Goal: Information Seeking & Learning: Learn about a topic

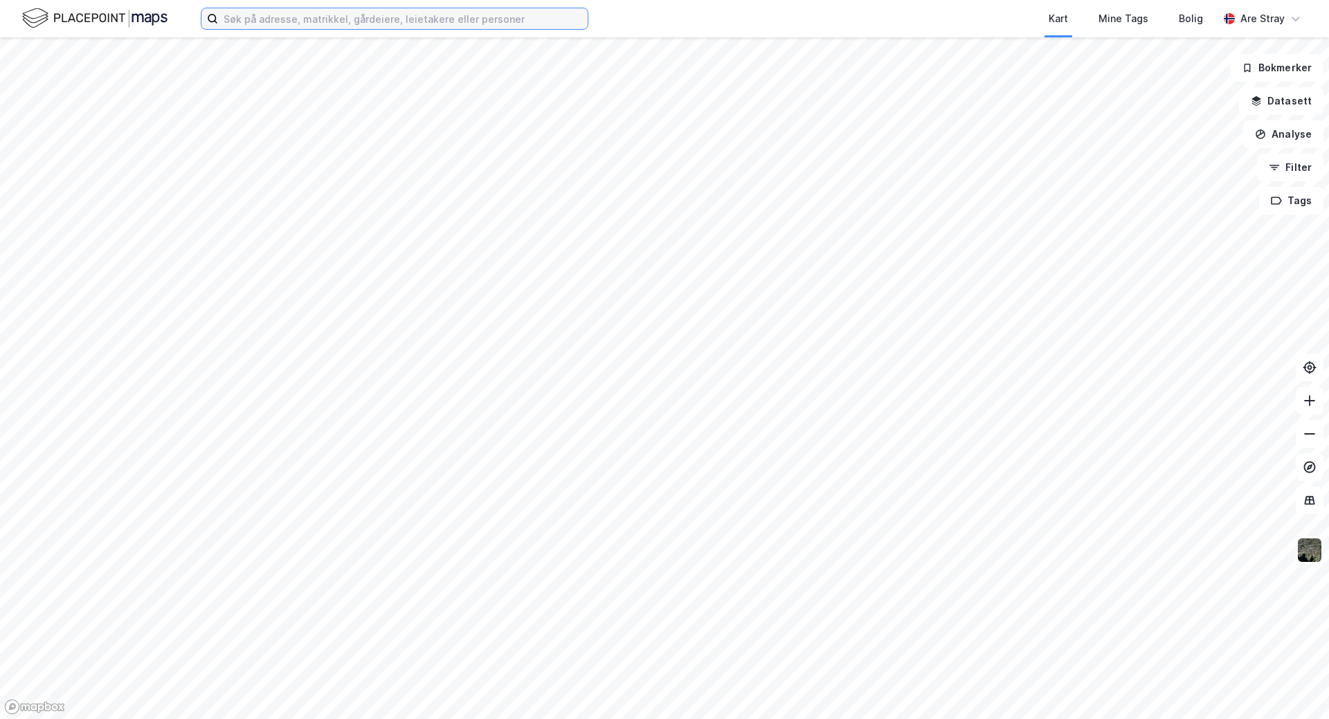
click at [564, 21] on input at bounding box center [403, 18] width 370 height 21
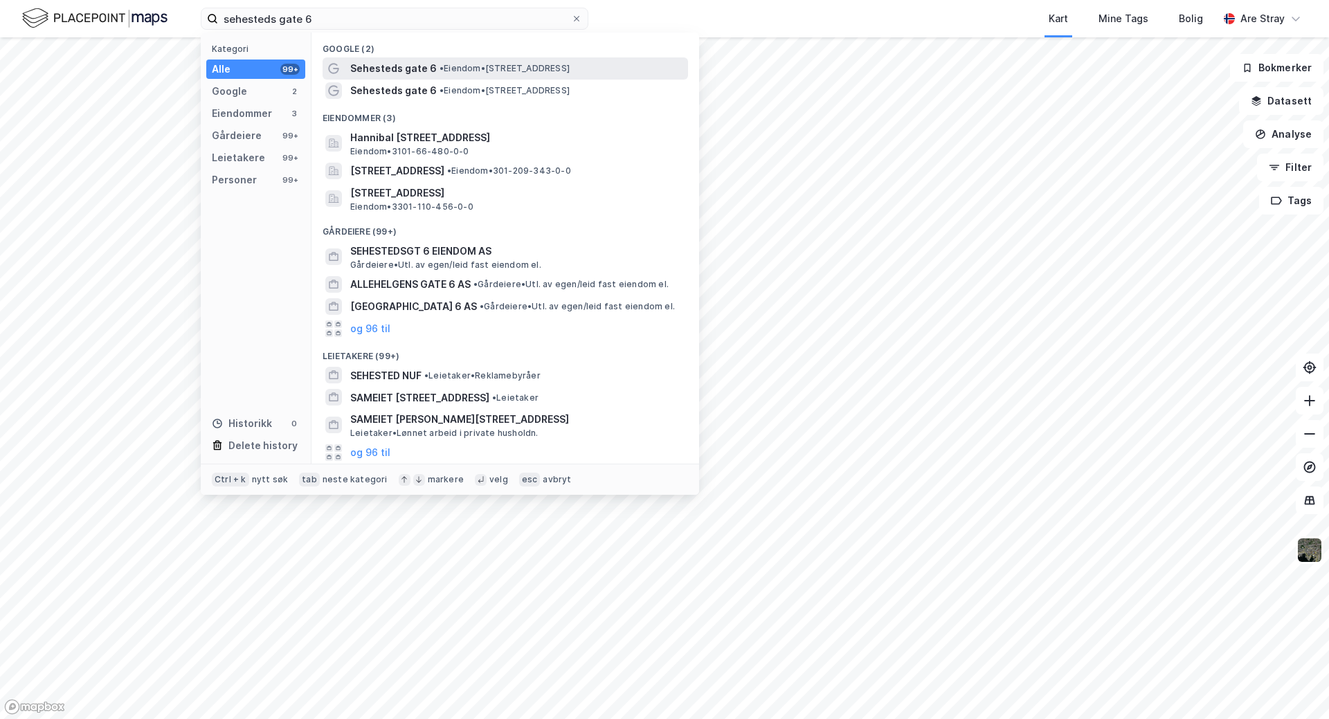
click at [508, 65] on span "• Eiendom • [STREET_ADDRESS]" at bounding box center [504, 68] width 130 height 11
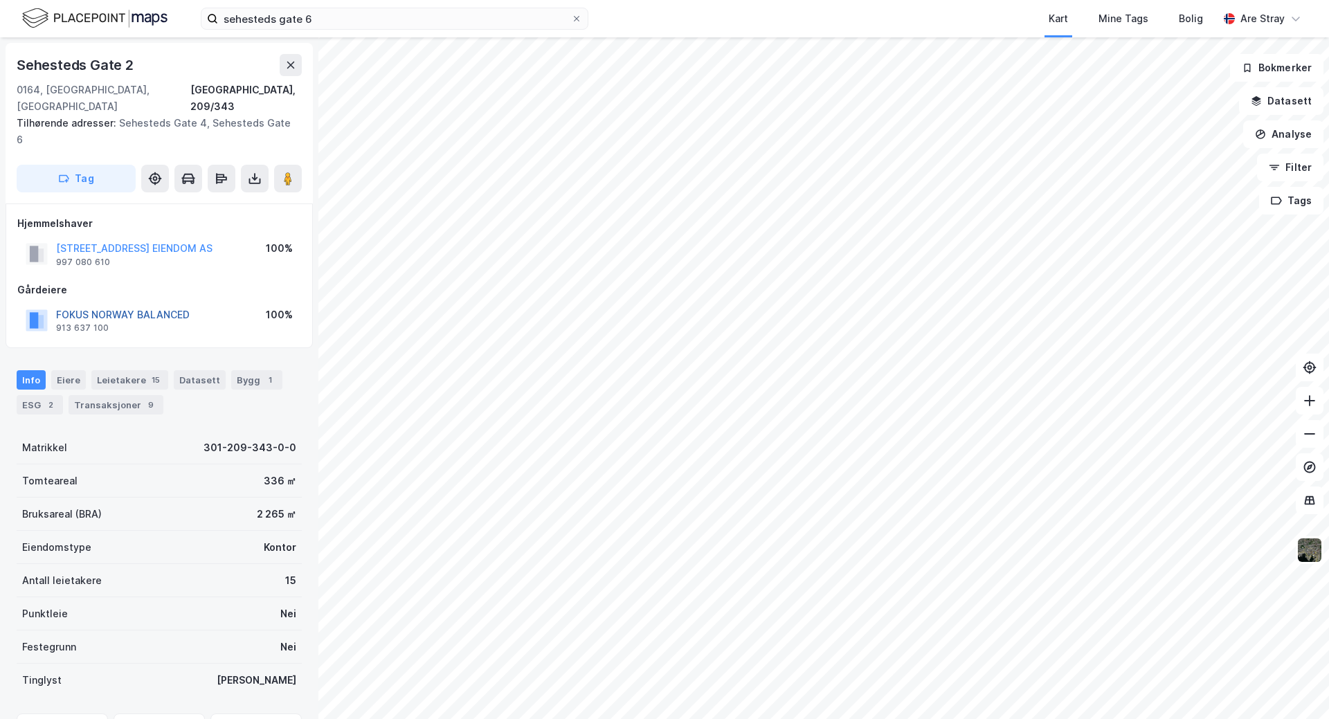
click at [0, 0] on button "FOKUS NORWAY BALANCED" at bounding box center [0, 0] width 0 height 0
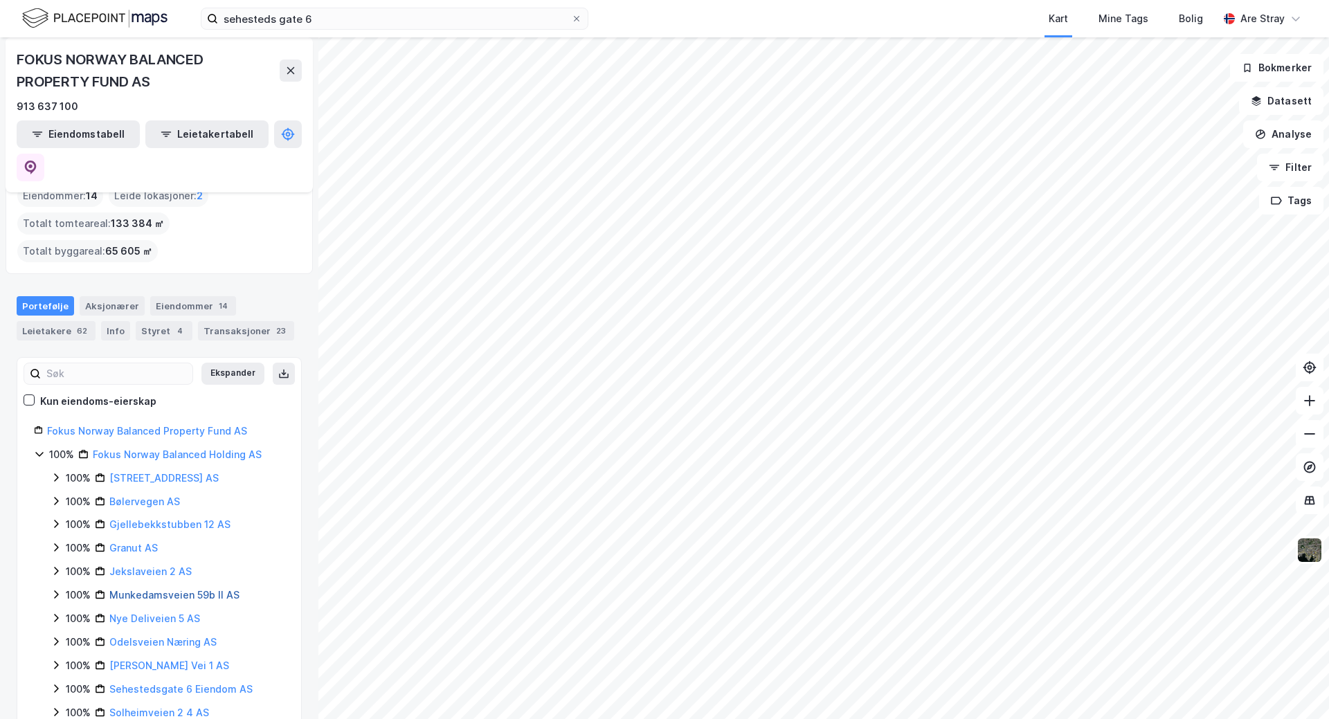
scroll to position [72, 0]
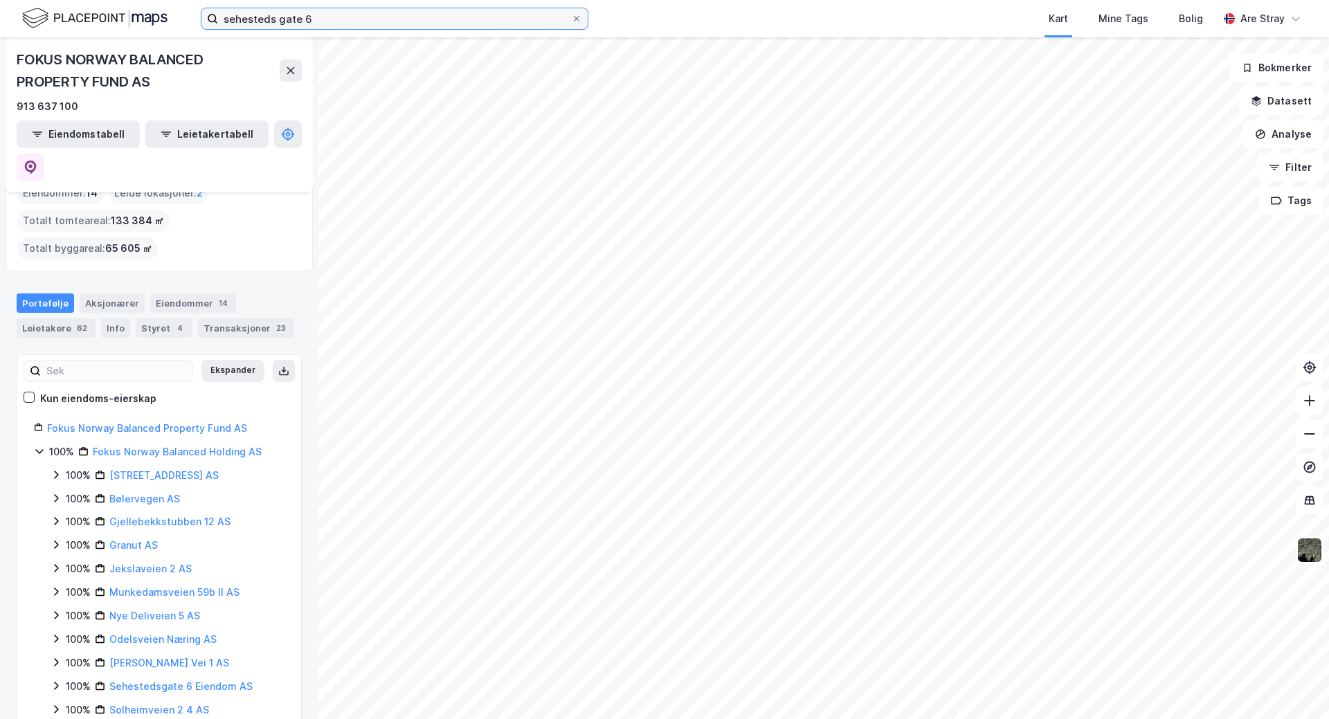
click at [313, 19] on input "sehesteds gate 6" at bounding box center [394, 18] width 353 height 21
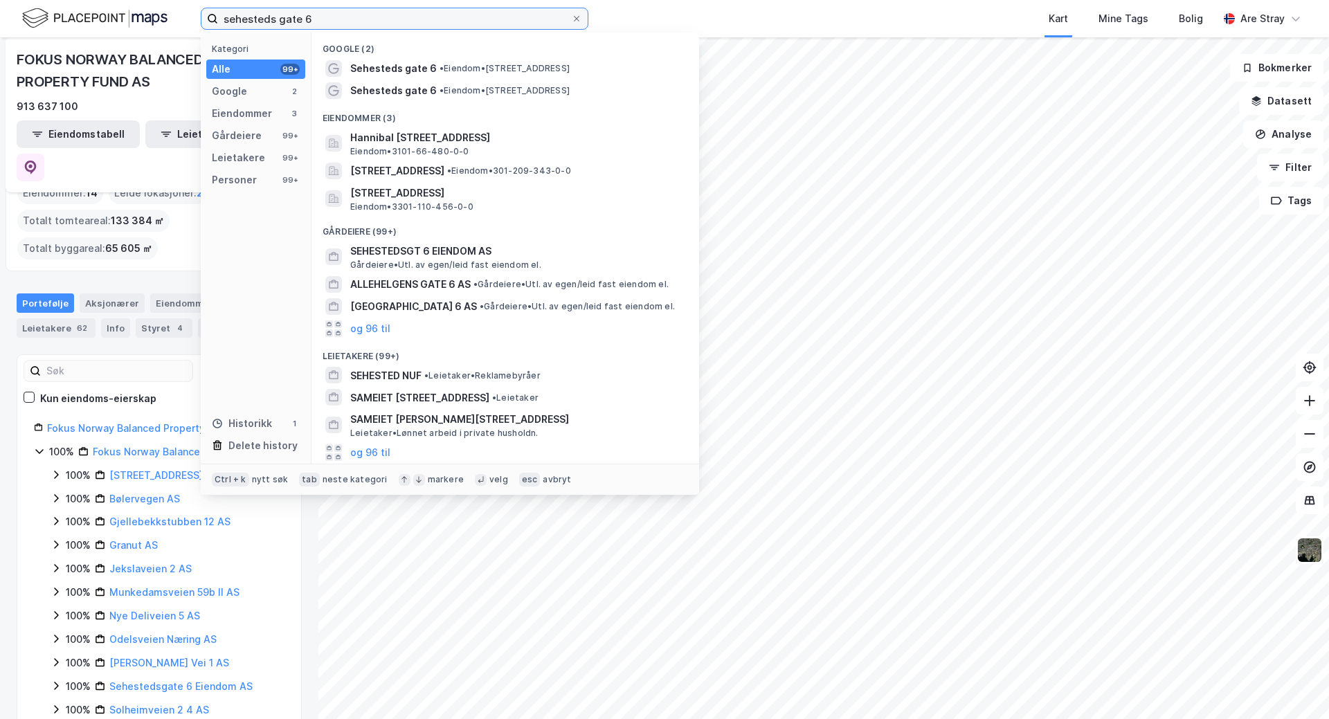
drag, startPoint x: 315, startPoint y: 19, endPoint x: 178, endPoint y: 5, distance: 137.7
click at [179, 6] on div "sehesteds gate 6 Kategori Alle 99+ Google 2 Eiendommer 3 Gårdeiere 99+ Leietake…" at bounding box center [664, 18] width 1329 height 37
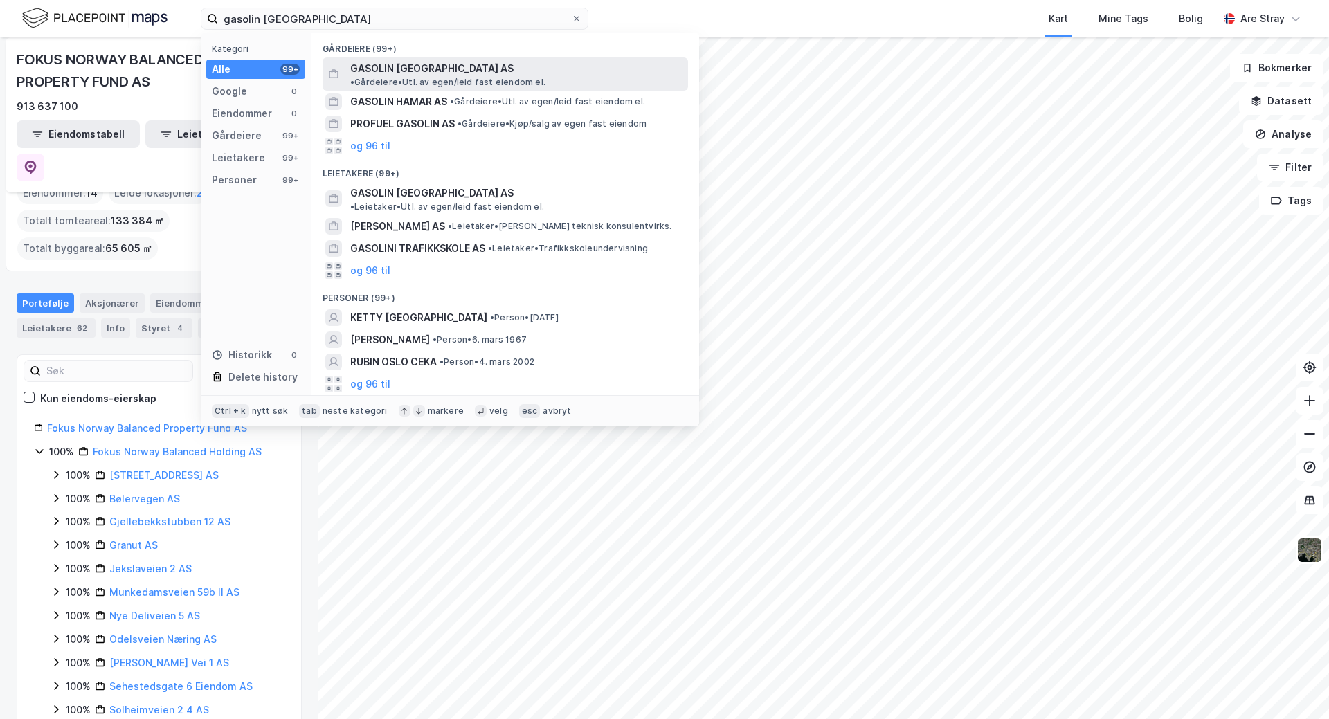
click at [385, 73] on span "GASOLIN [GEOGRAPHIC_DATA] AS" at bounding box center [431, 68] width 163 height 17
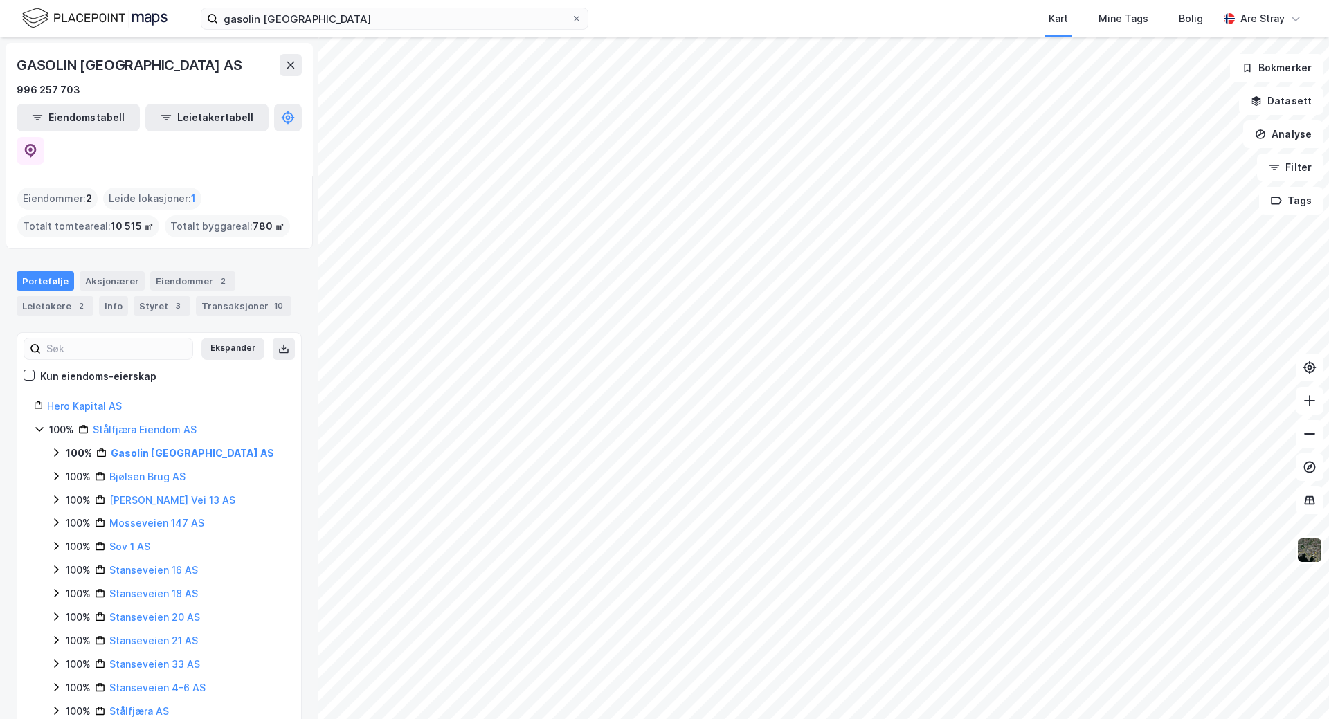
click at [57, 448] on icon at bounding box center [56, 452] width 4 height 8
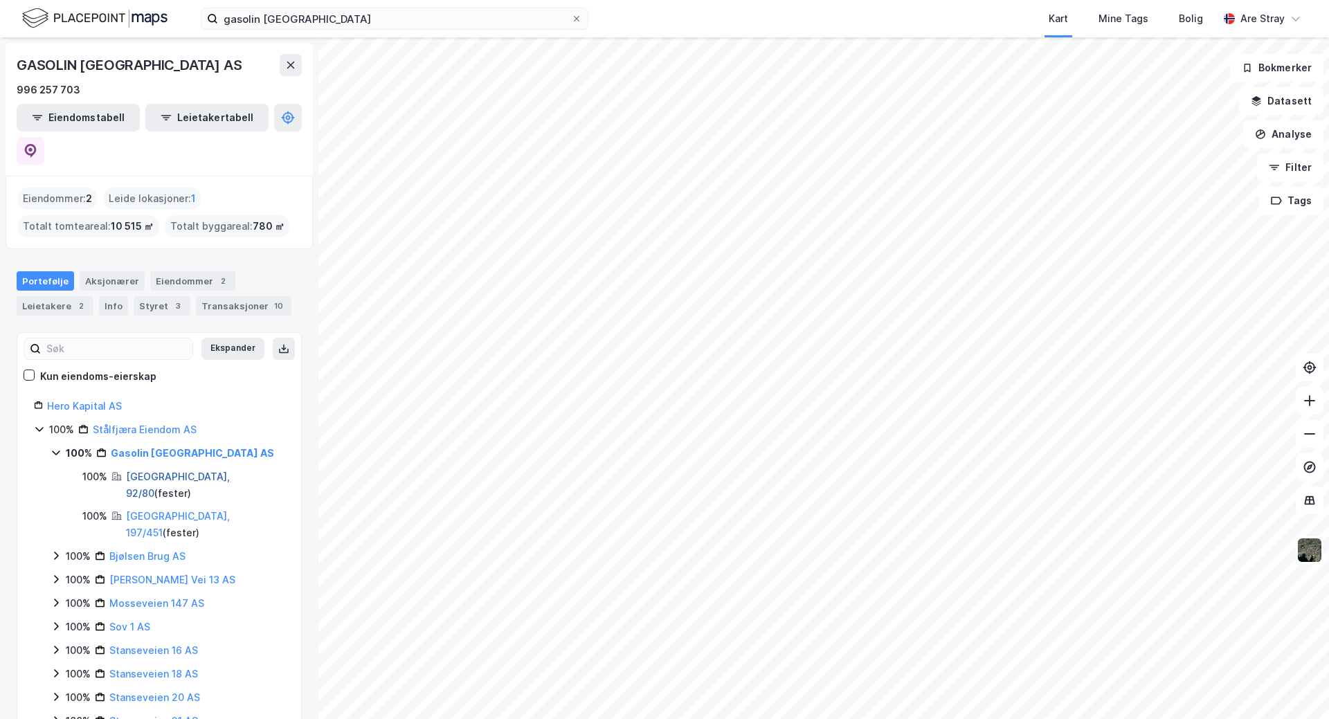
click at [144, 471] on link "[GEOGRAPHIC_DATA], 92/80" at bounding box center [178, 485] width 104 height 28
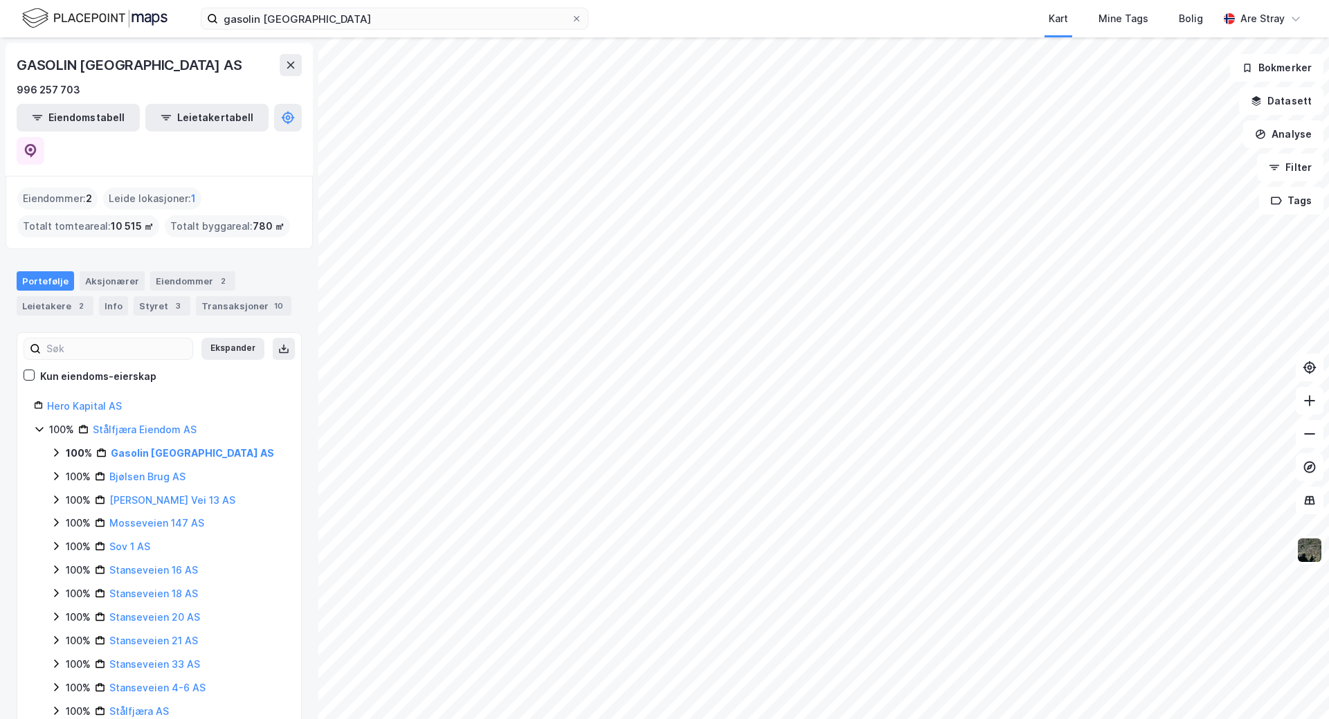
click at [56, 448] on icon at bounding box center [56, 452] width 4 height 8
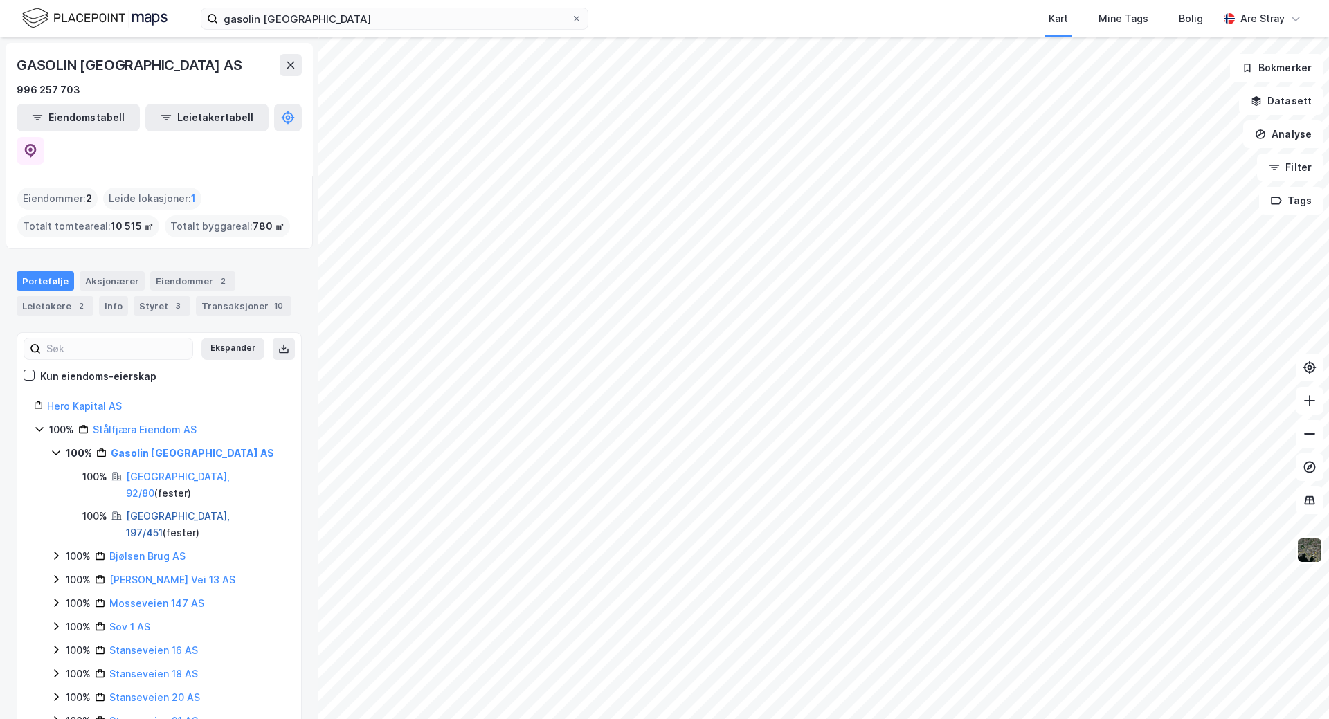
click at [147, 510] on link "[GEOGRAPHIC_DATA], 197/451" at bounding box center [178, 524] width 104 height 28
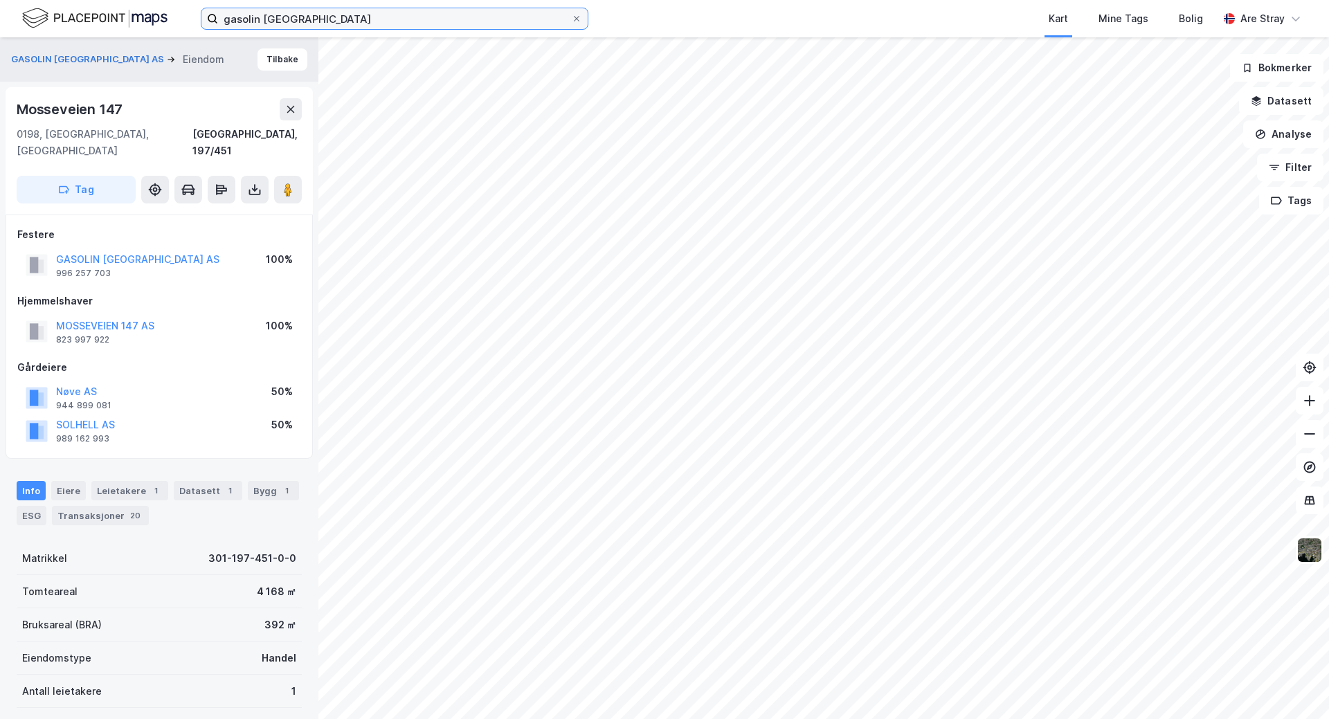
click at [316, 22] on input "gasolin [GEOGRAPHIC_DATA]" at bounding box center [394, 18] width 353 height 21
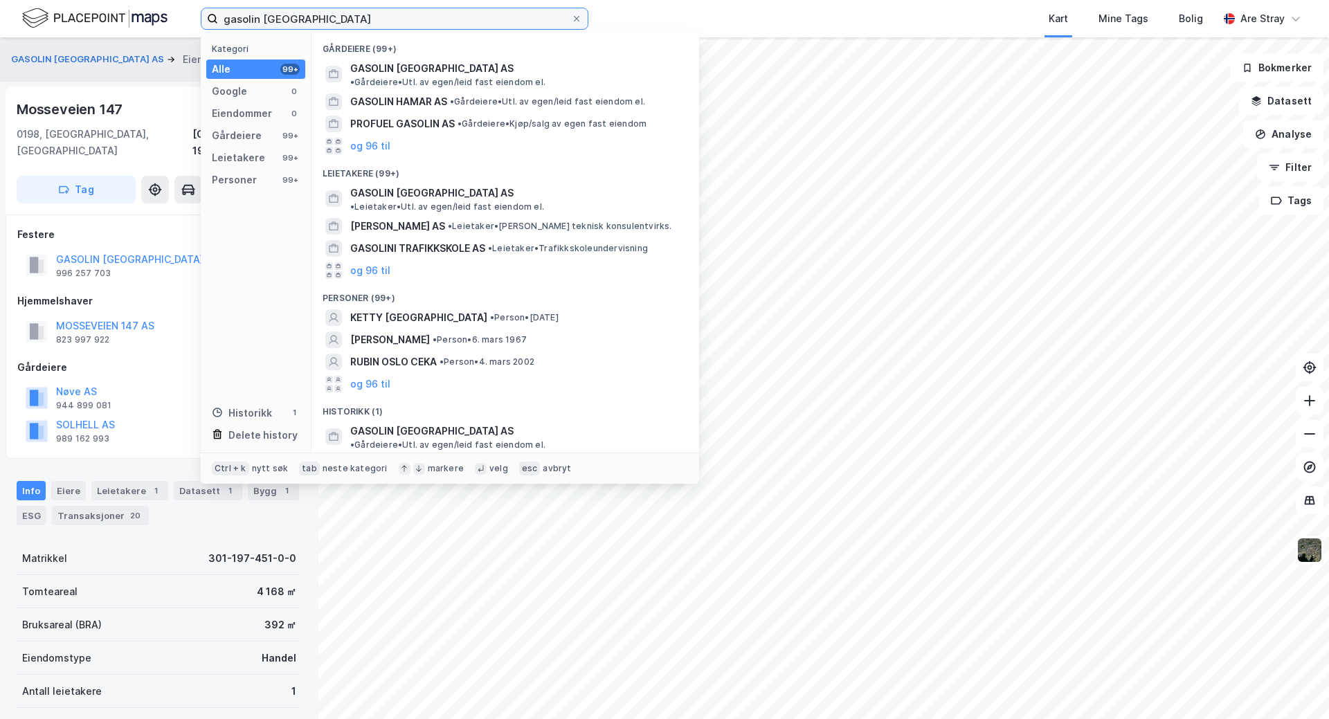
drag, startPoint x: 95, startPoint y: 1, endPoint x: 1, endPoint y: -1, distance: 94.1
click at [1, 0] on html "gasolin oslo Kategori Alle 99+ Google 0 Eiendommer 0 Gårdeiere 99+ Leietakere 9…" at bounding box center [664, 359] width 1329 height 719
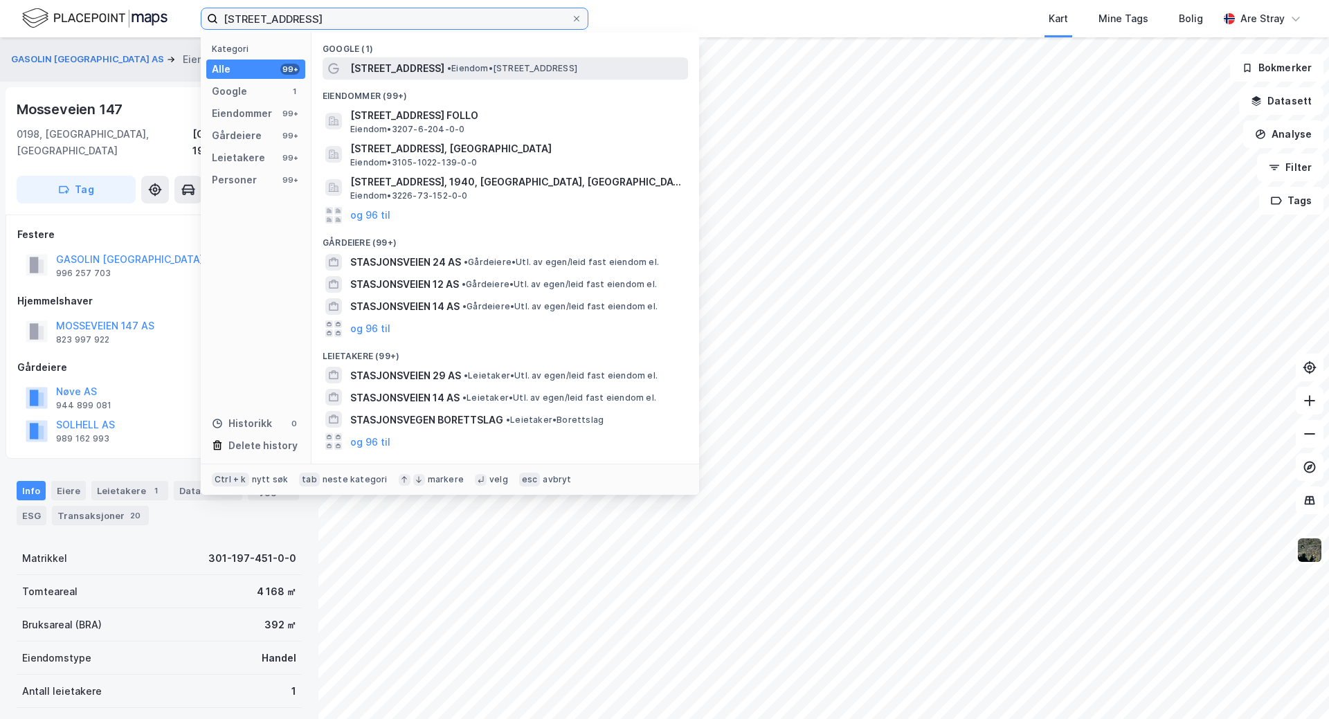
type input "[STREET_ADDRESS]"
click at [407, 74] on span "[STREET_ADDRESS]" at bounding box center [397, 68] width 94 height 17
